Goal: Find specific page/section: Find specific page/section

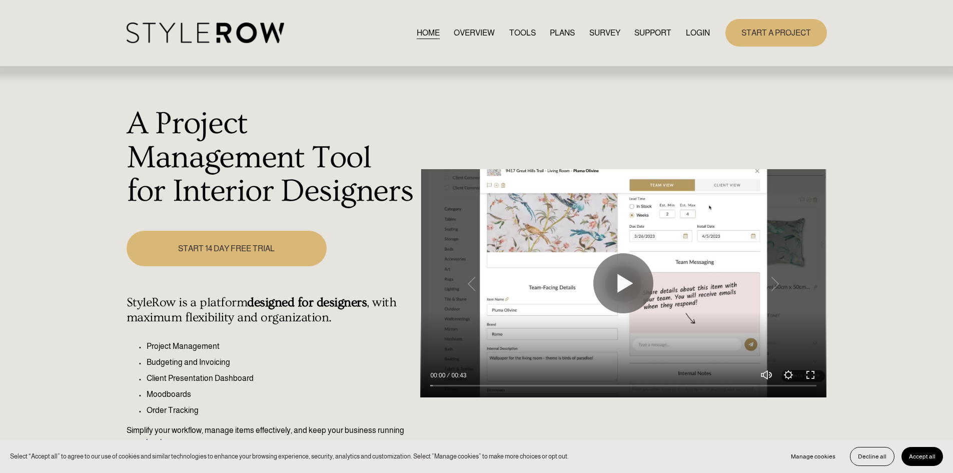
click at [694, 30] on link "LOGIN" at bounding box center [698, 33] width 24 height 14
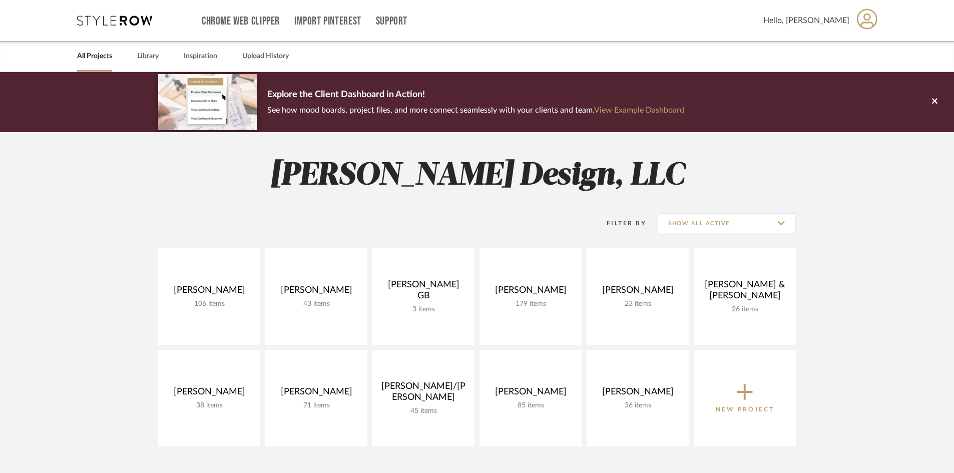
click at [70, 232] on project-collections "Explore the Client Dashboard in Action! See how mood boards, project files, and…" at bounding box center [477, 398] width 954 height 652
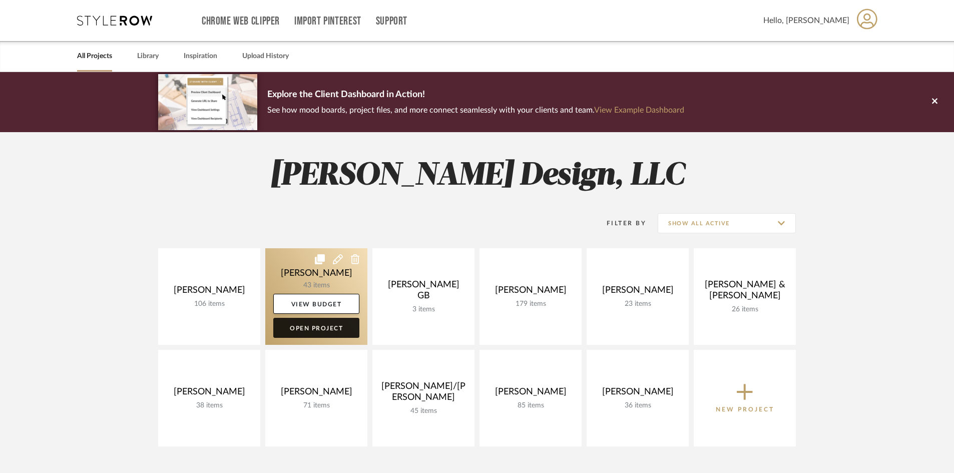
click at [332, 332] on link "Open Project" at bounding box center [316, 328] width 86 height 20
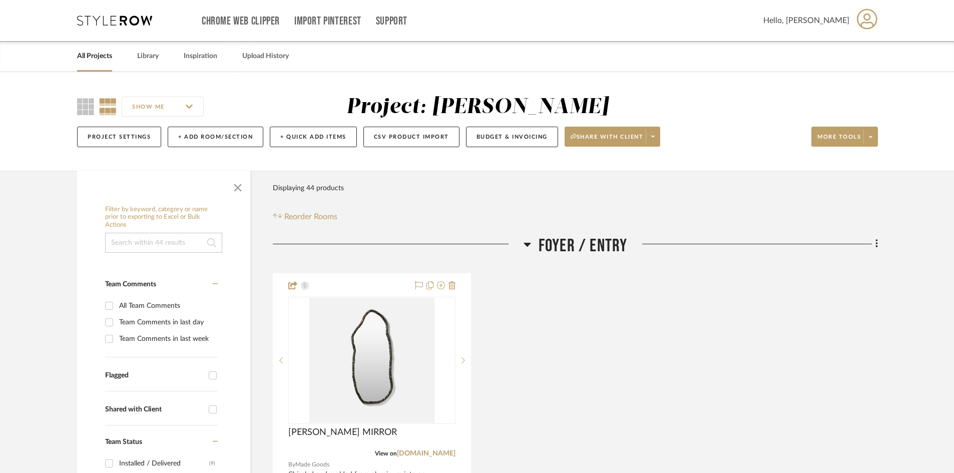
click at [99, 17] on icon at bounding box center [114, 21] width 75 height 10
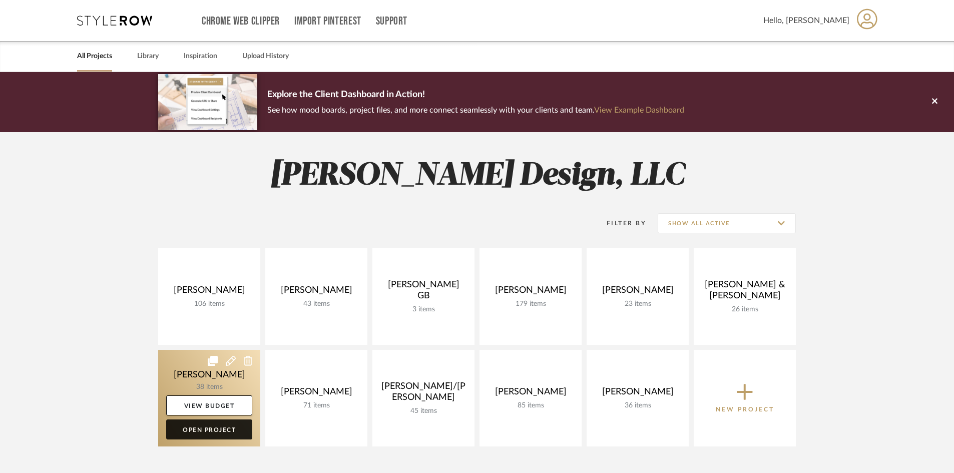
click at [226, 432] on link "Open Project" at bounding box center [209, 429] width 86 height 20
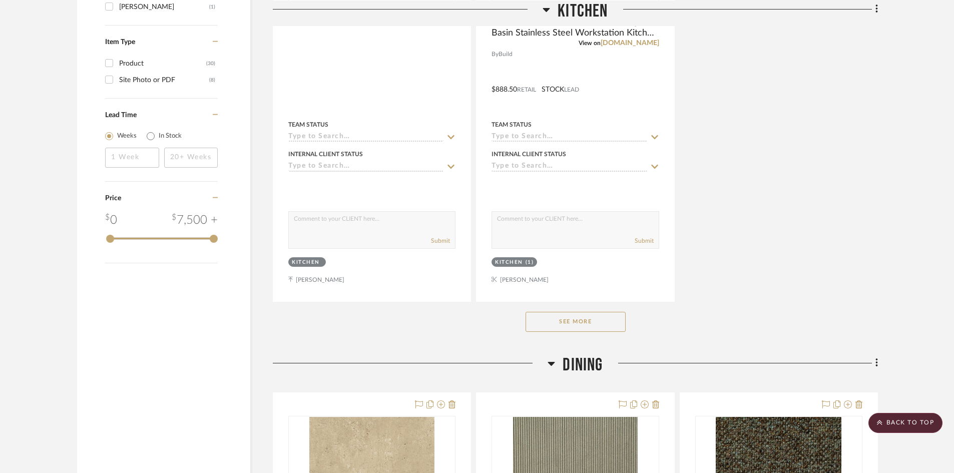
scroll to position [1301, 0]
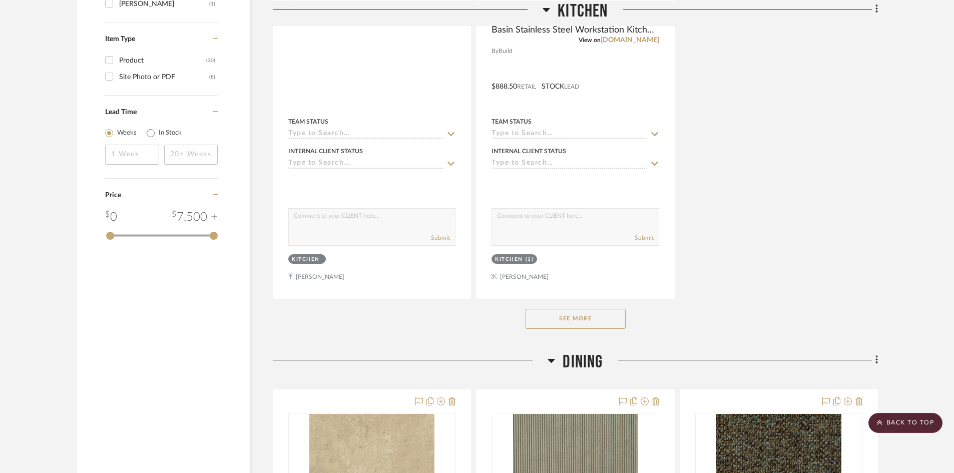
click at [587, 322] on button "See More" at bounding box center [575, 319] width 100 height 20
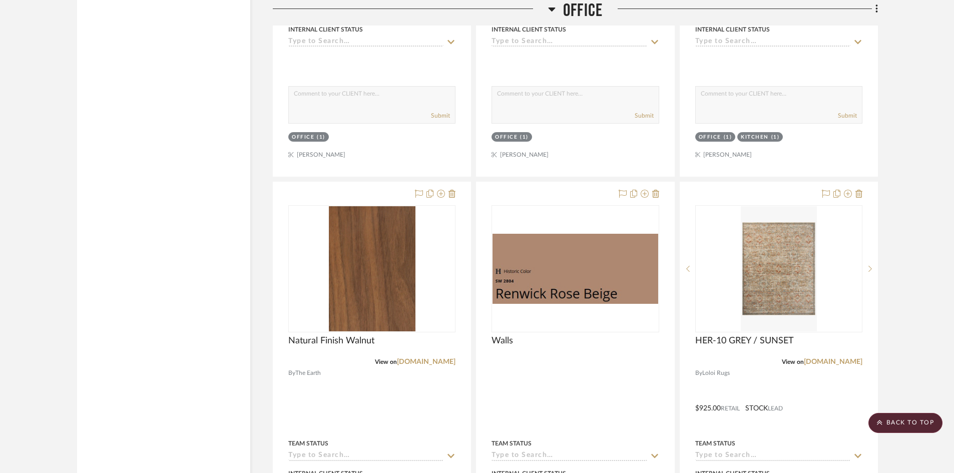
scroll to position [2092, 0]
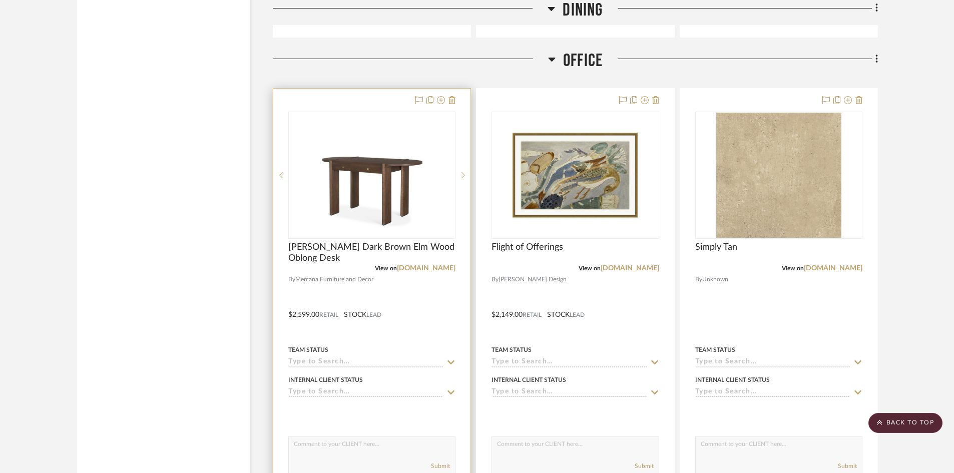
click at [415, 294] on div at bounding box center [371, 308] width 197 height 438
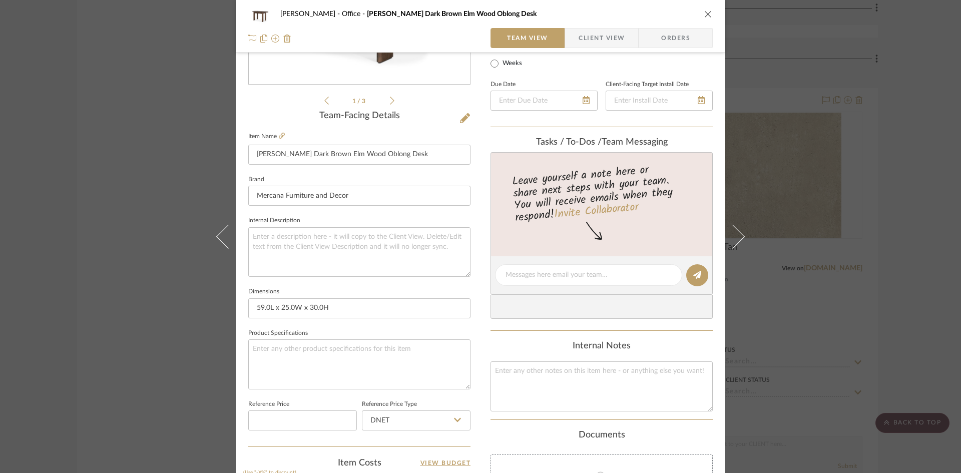
scroll to position [109, 0]
